Goal: Check status

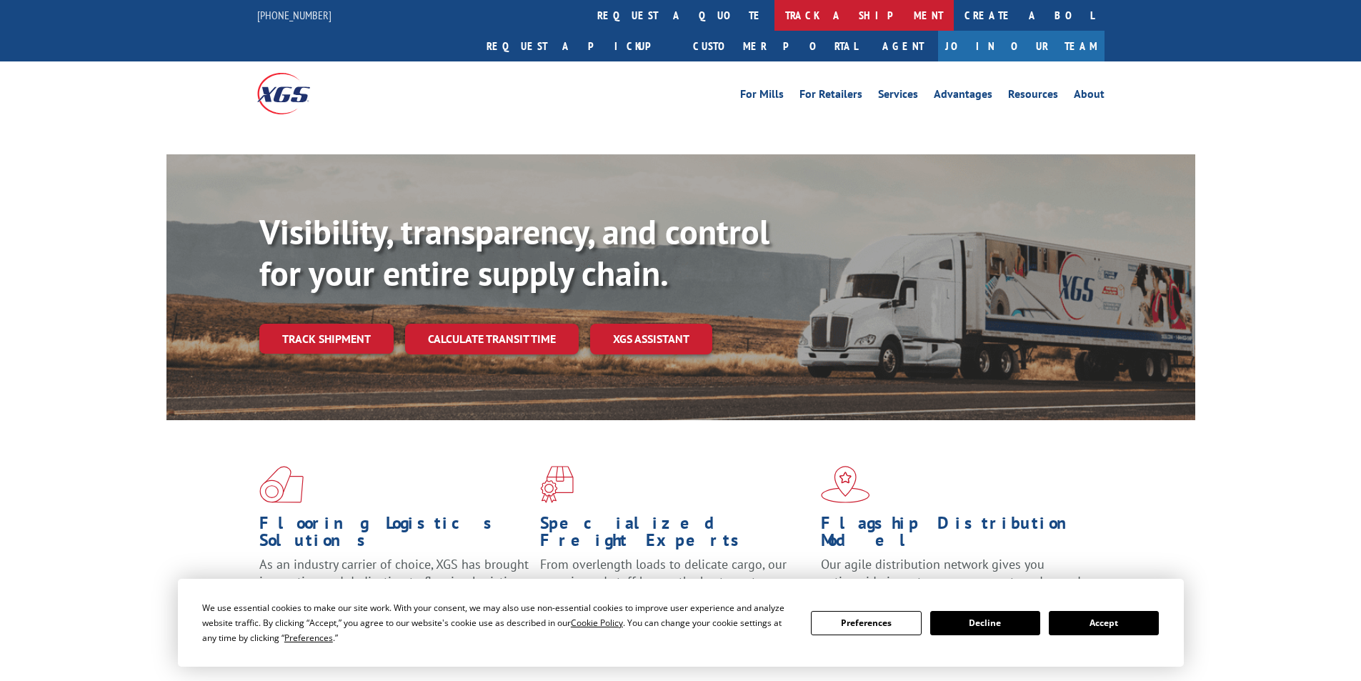
click at [774, 16] on link "track a shipment" at bounding box center [863, 15] width 179 height 31
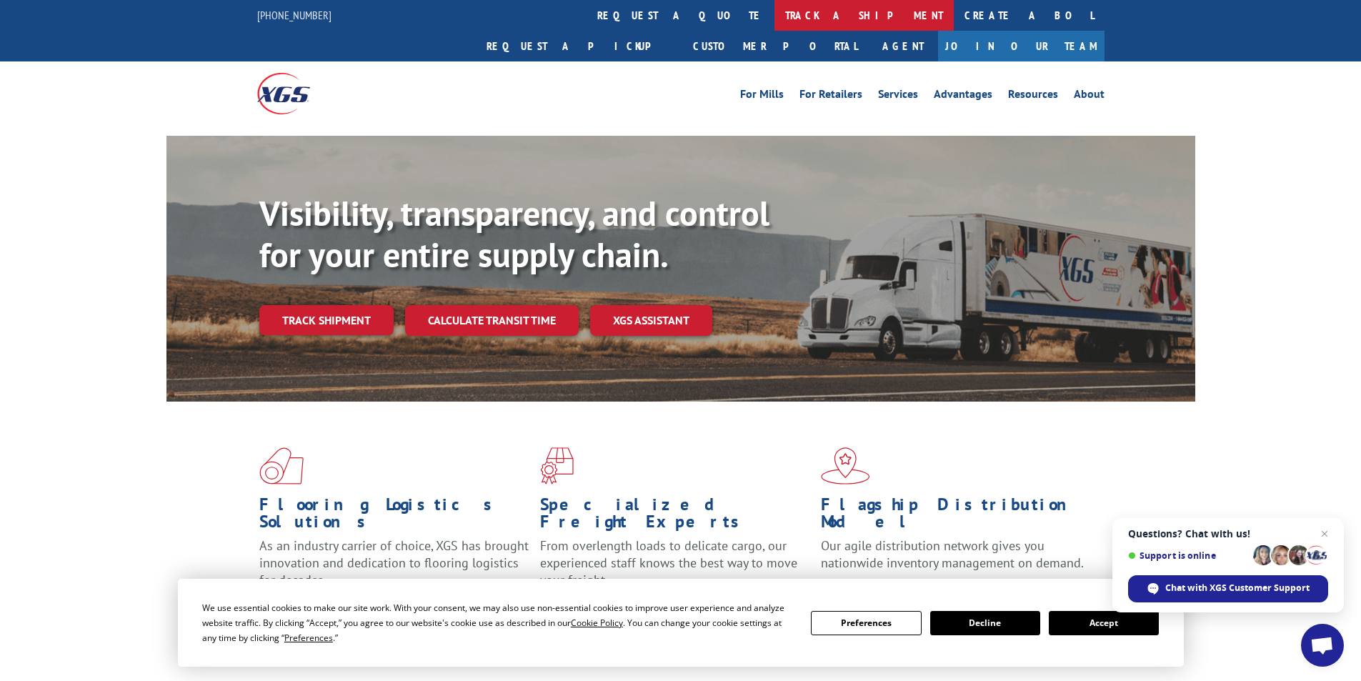
click at [774, 21] on link "track a shipment" at bounding box center [863, 15] width 179 height 31
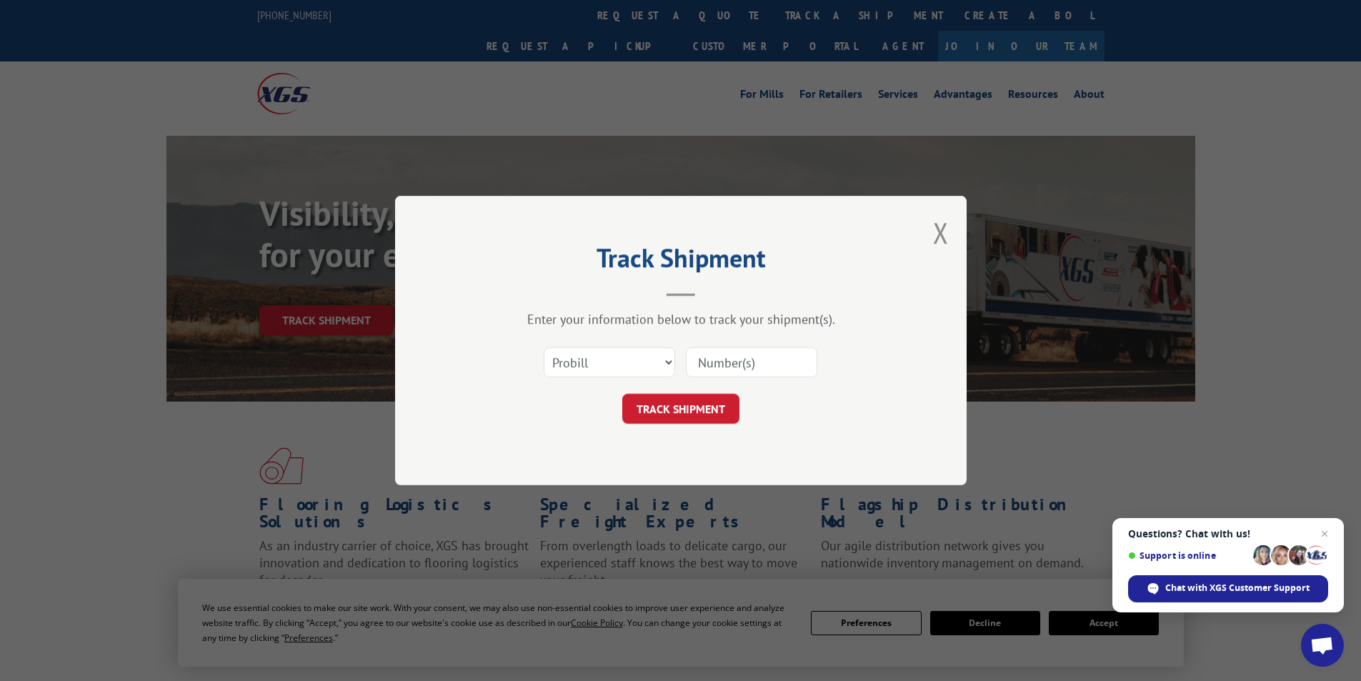
click at [772, 365] on input at bounding box center [751, 362] width 131 height 30
paste input "17095966"
type input "17095966"
click button "TRACK SHIPMENT" at bounding box center [680, 409] width 117 height 30
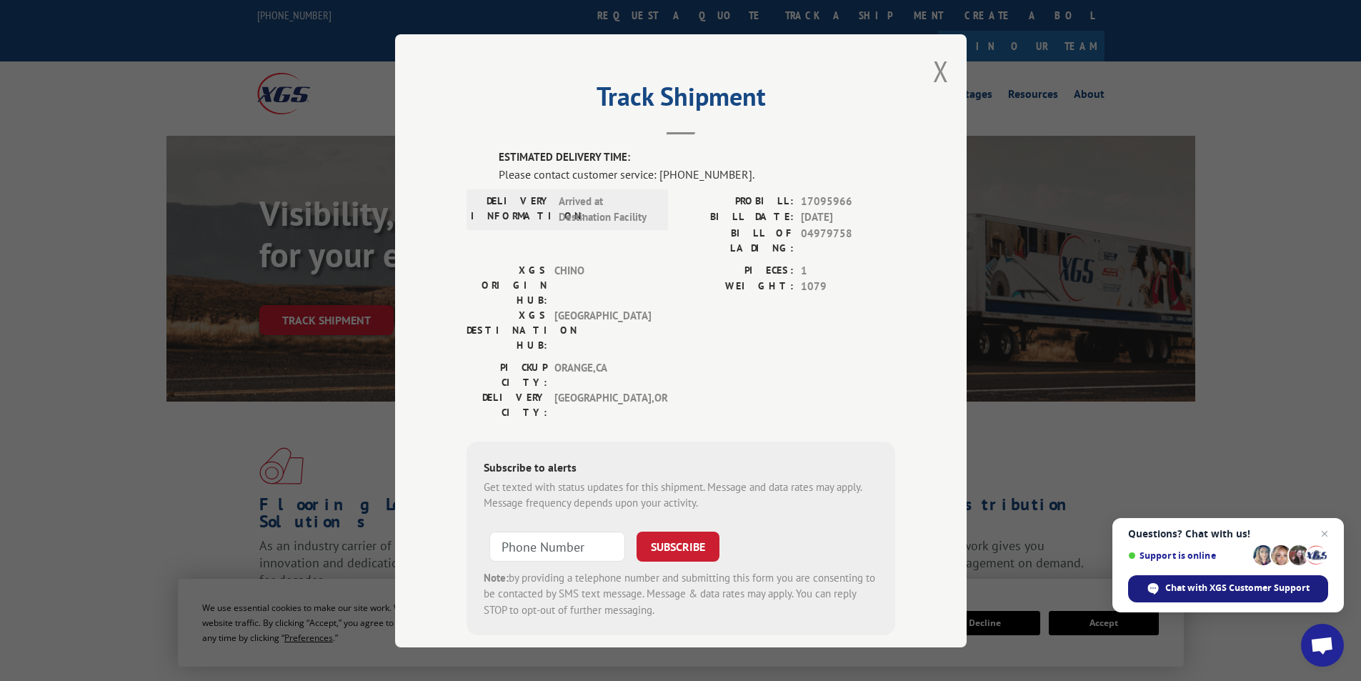
click at [1168, 589] on span "Chat with XGS Customer Support" at bounding box center [1237, 587] width 144 height 13
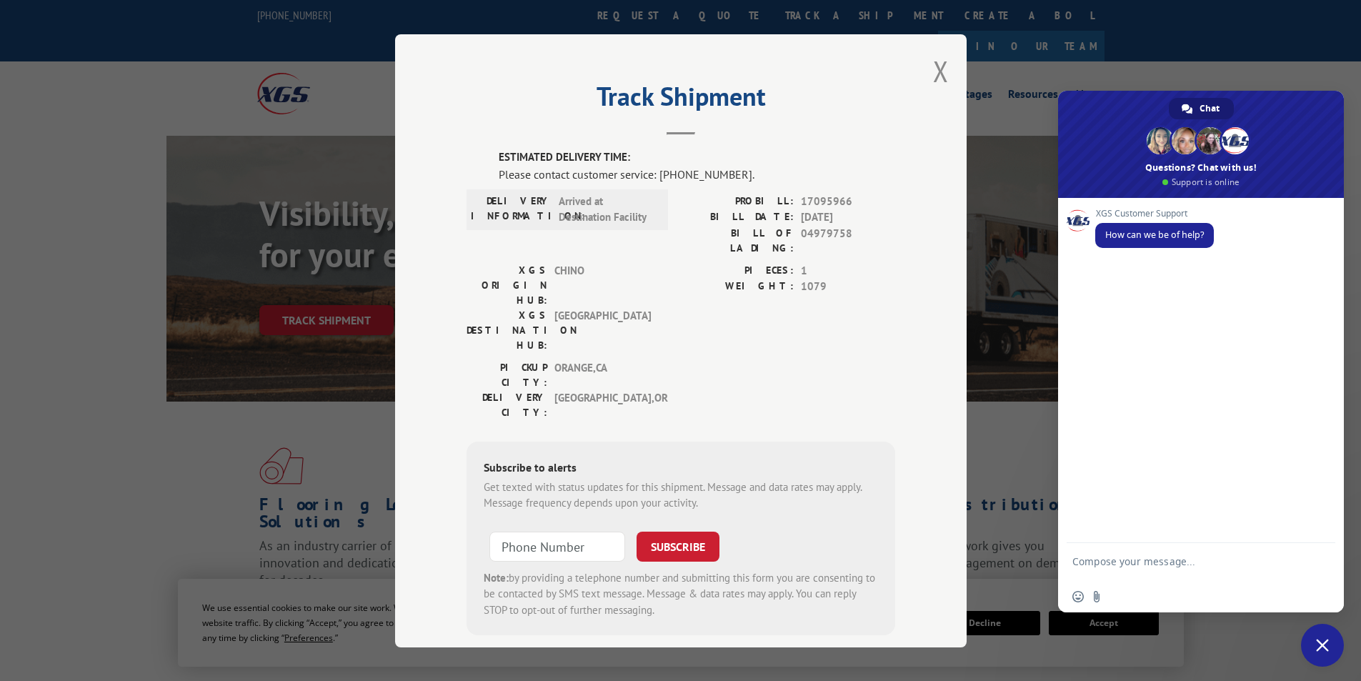
click at [1137, 556] on textarea "Compose your message..." at bounding box center [1185, 568] width 226 height 26
paste textarea "17095966"
type textarea "17095966 may i know what the ETA"
